Goal: Navigation & Orientation: Find specific page/section

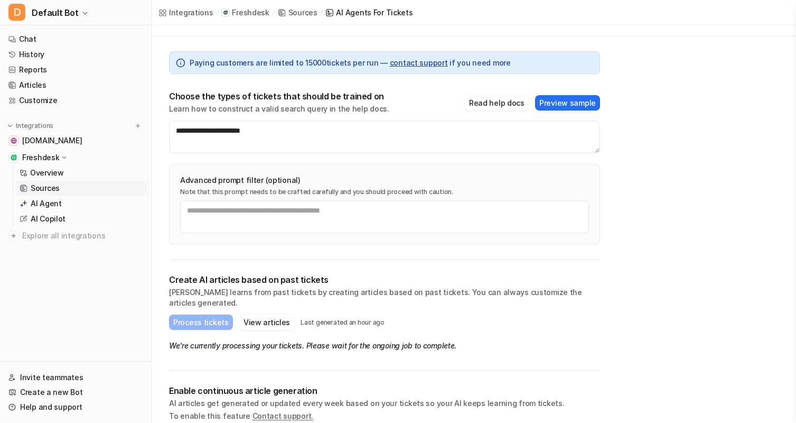
scroll to position [70, 0]
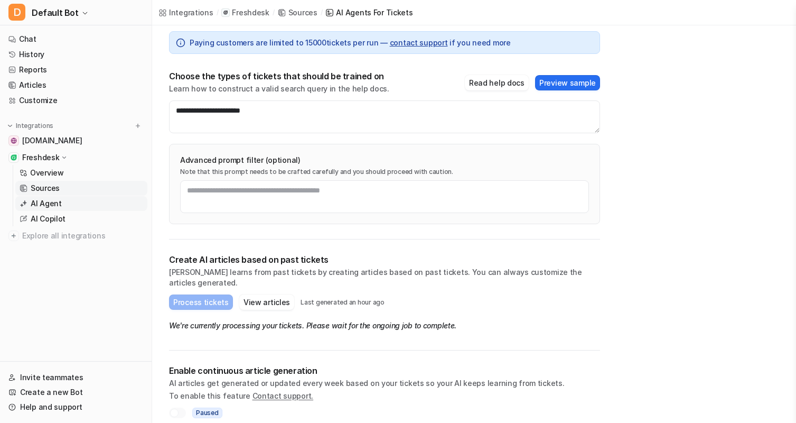
click at [41, 203] on p "AI Agent" at bounding box center [46, 203] width 31 height 11
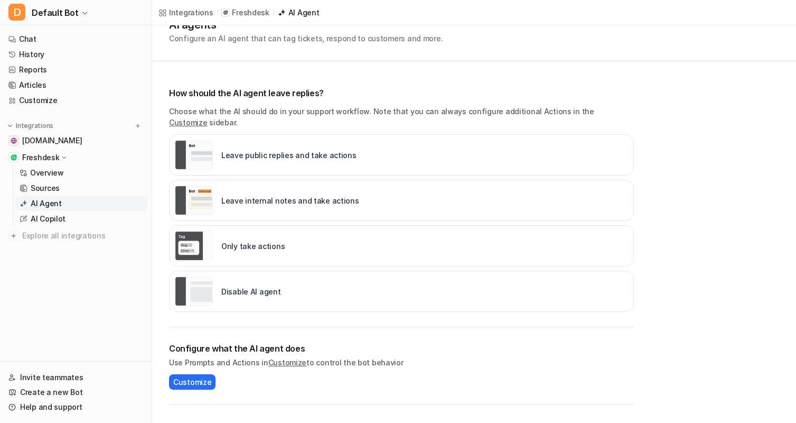
scroll to position [70, 0]
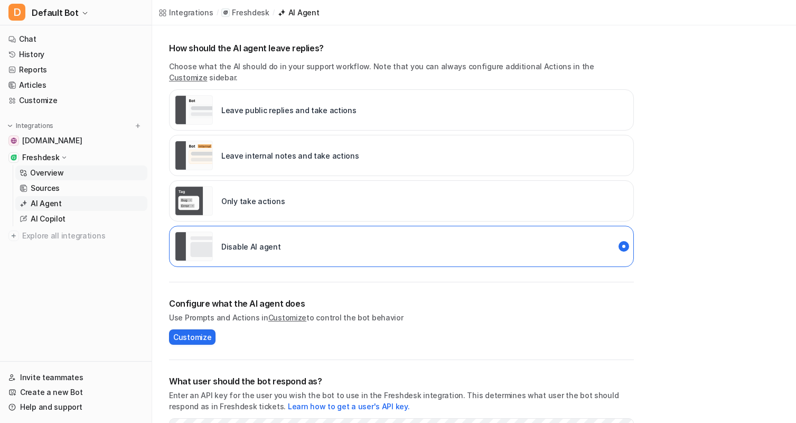
click at [48, 172] on p "Overview" at bounding box center [47, 172] width 34 height 11
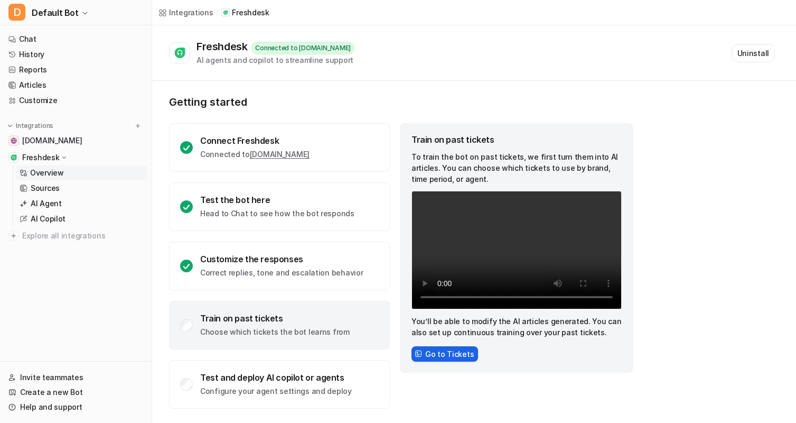
click at [435, 349] on button "Go to Tickets" at bounding box center [444, 353] width 67 height 15
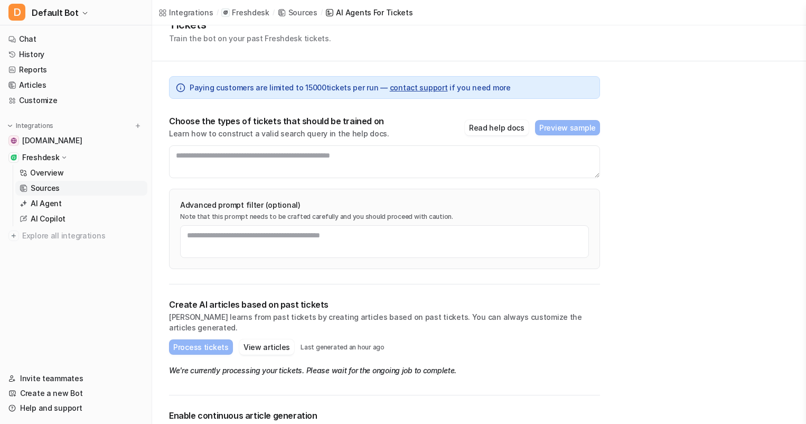
scroll to position [69, 0]
